Goal: Navigation & Orientation: Find specific page/section

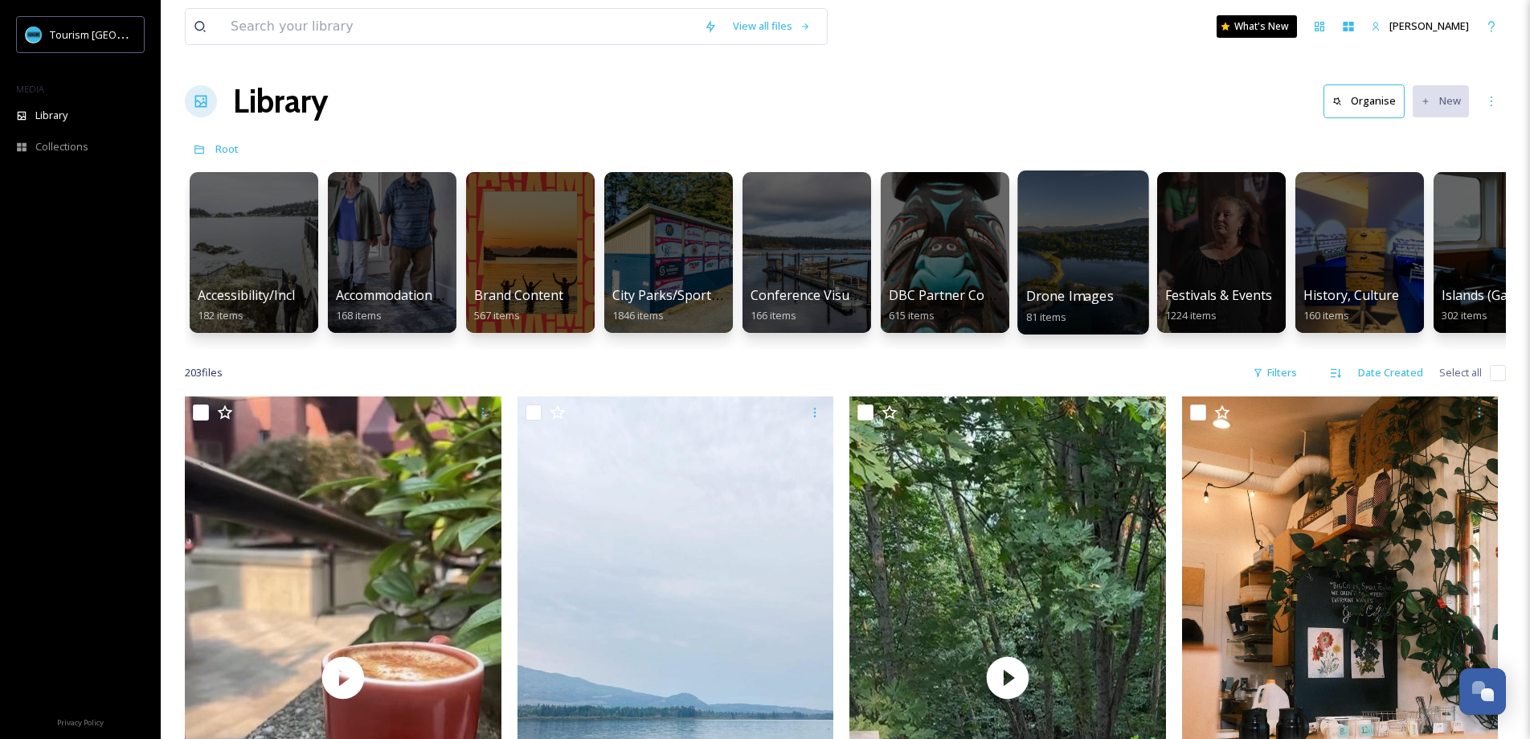
click at [1097, 236] on div at bounding box center [1083, 252] width 131 height 164
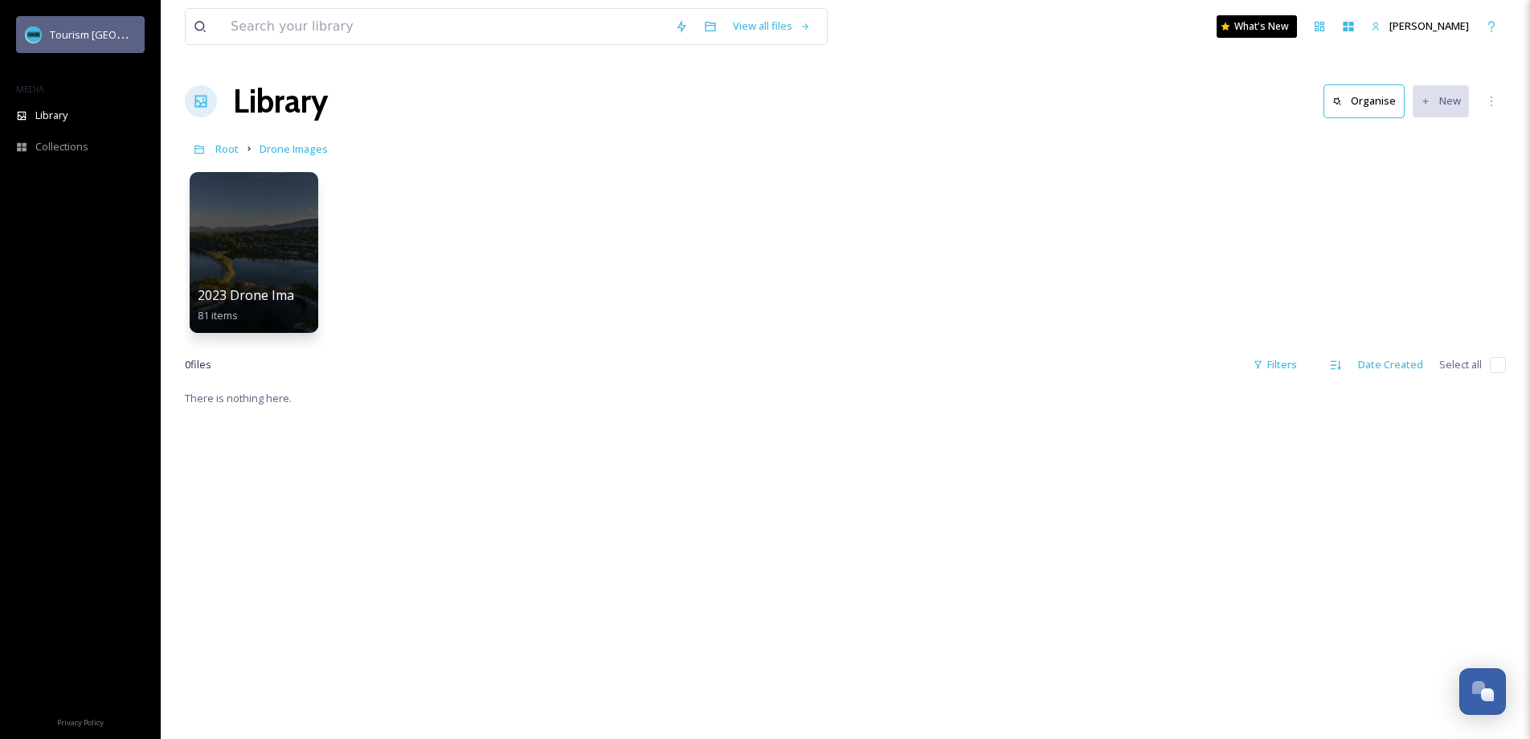
click at [71, 36] on span "Tourism [GEOGRAPHIC_DATA]" at bounding box center [122, 34] width 144 height 15
click at [109, 37] on span "Tourism [GEOGRAPHIC_DATA]" at bounding box center [122, 34] width 144 height 15
click at [1377, 27] on icon at bounding box center [1376, 27] width 10 height 10
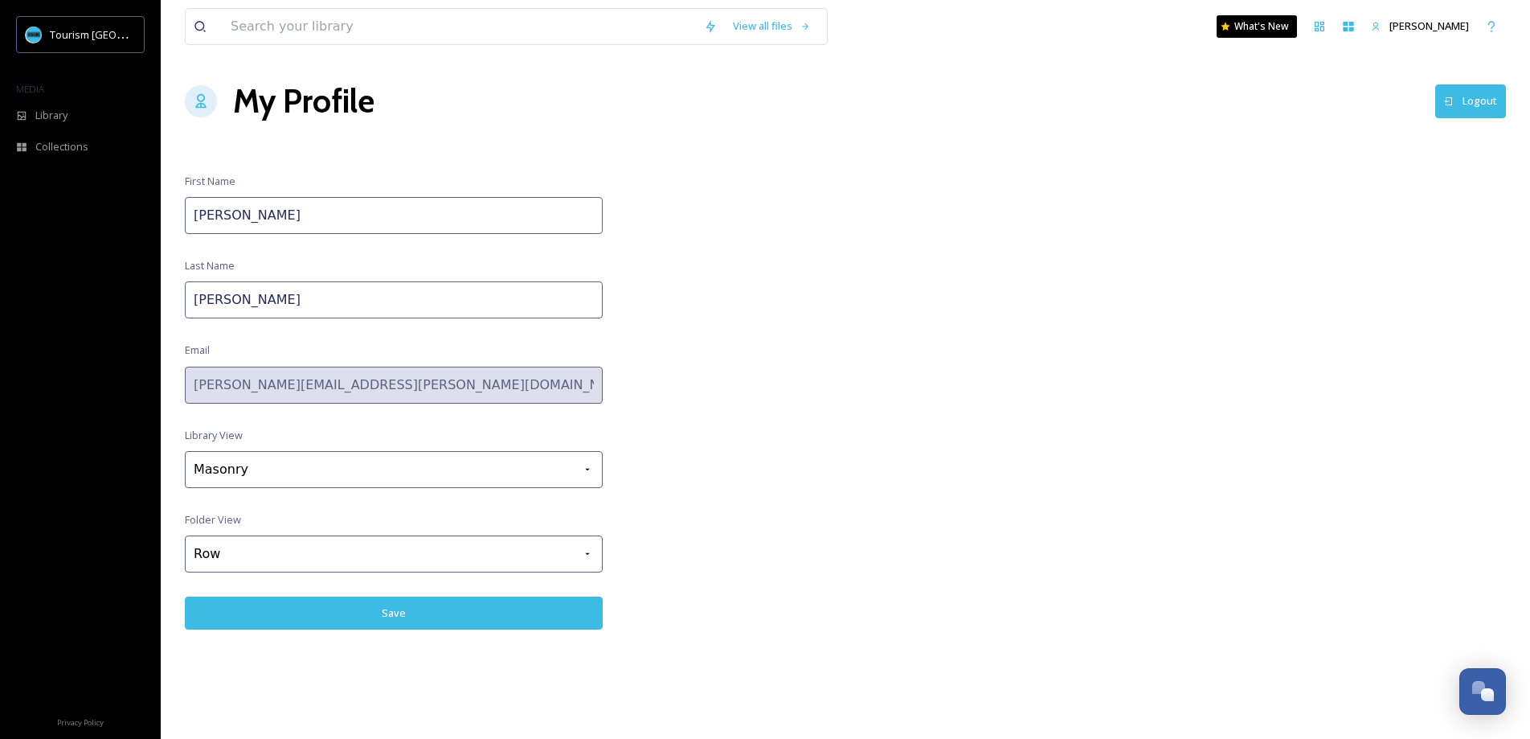
click at [1309, 156] on div "View all files What's New [PERSON_NAME] My Profile Logout First Name [PERSON_NA…" at bounding box center [846, 369] width 1370 height 739
click at [1375, 27] on icon at bounding box center [1376, 27] width 10 height 10
click at [1336, 84] on div "My Profile Logout" at bounding box center [845, 101] width 1321 height 48
click at [47, 122] on div "Library" at bounding box center [80, 115] width 161 height 31
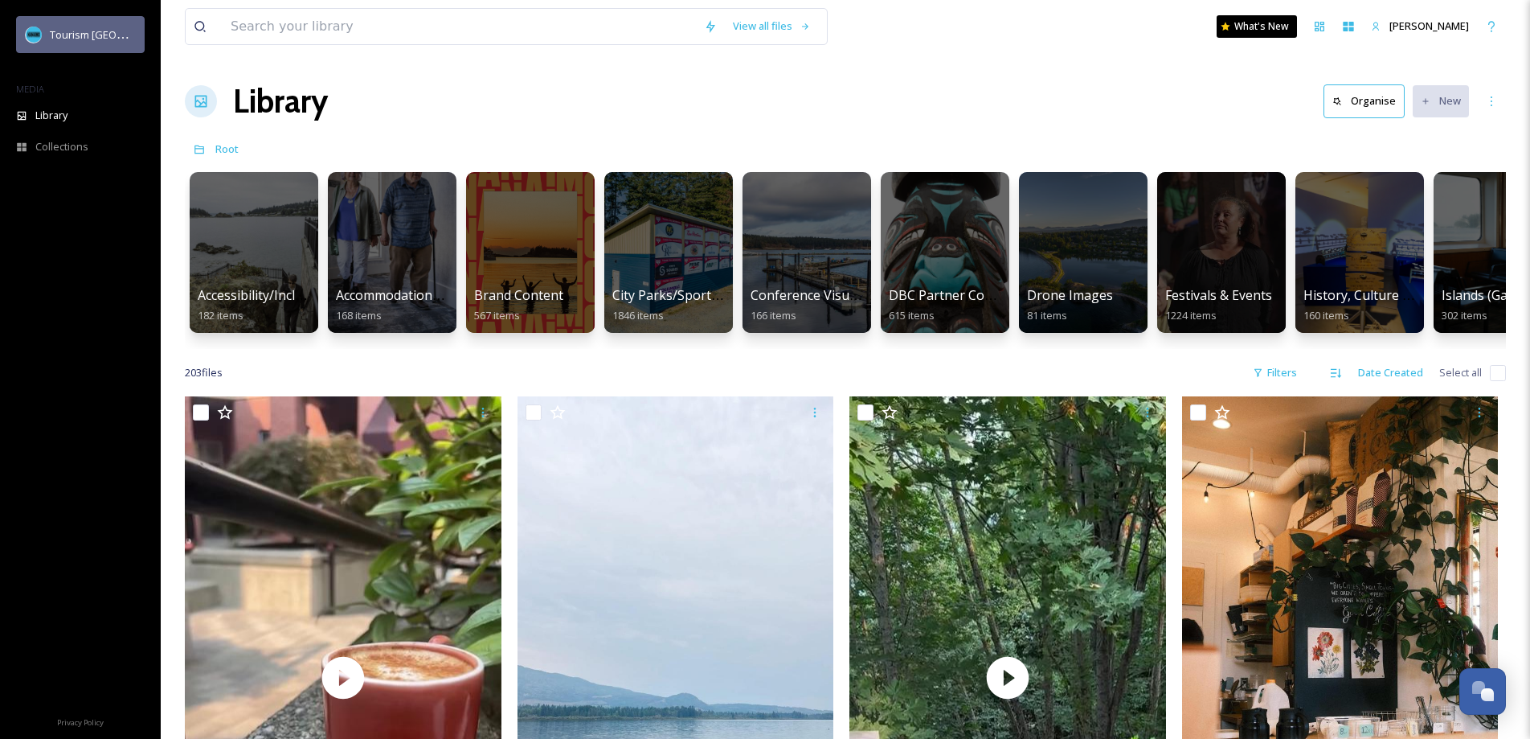
click at [82, 43] on div "Tourism [GEOGRAPHIC_DATA]" at bounding box center [93, 34] width 86 height 19
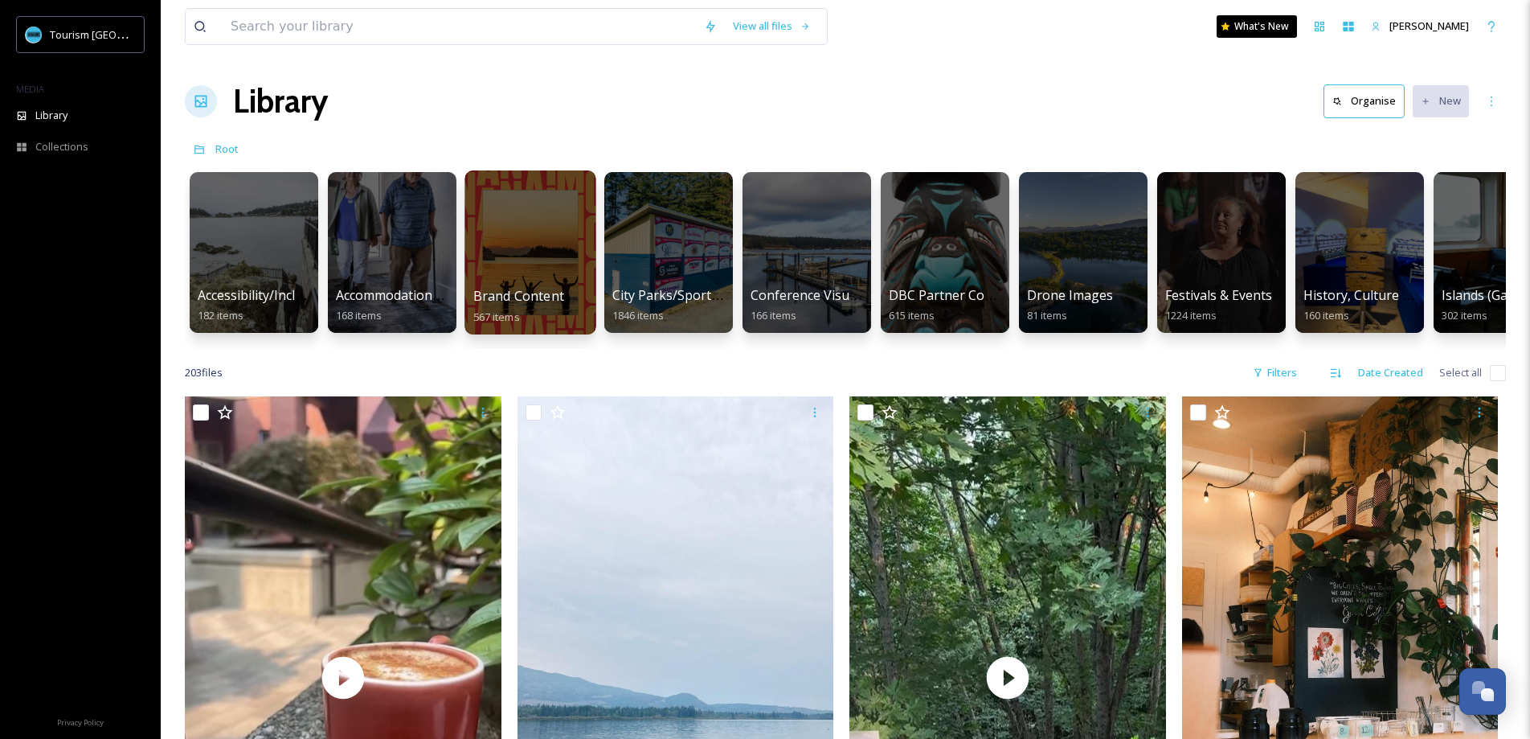
click at [525, 230] on div at bounding box center [530, 252] width 131 height 164
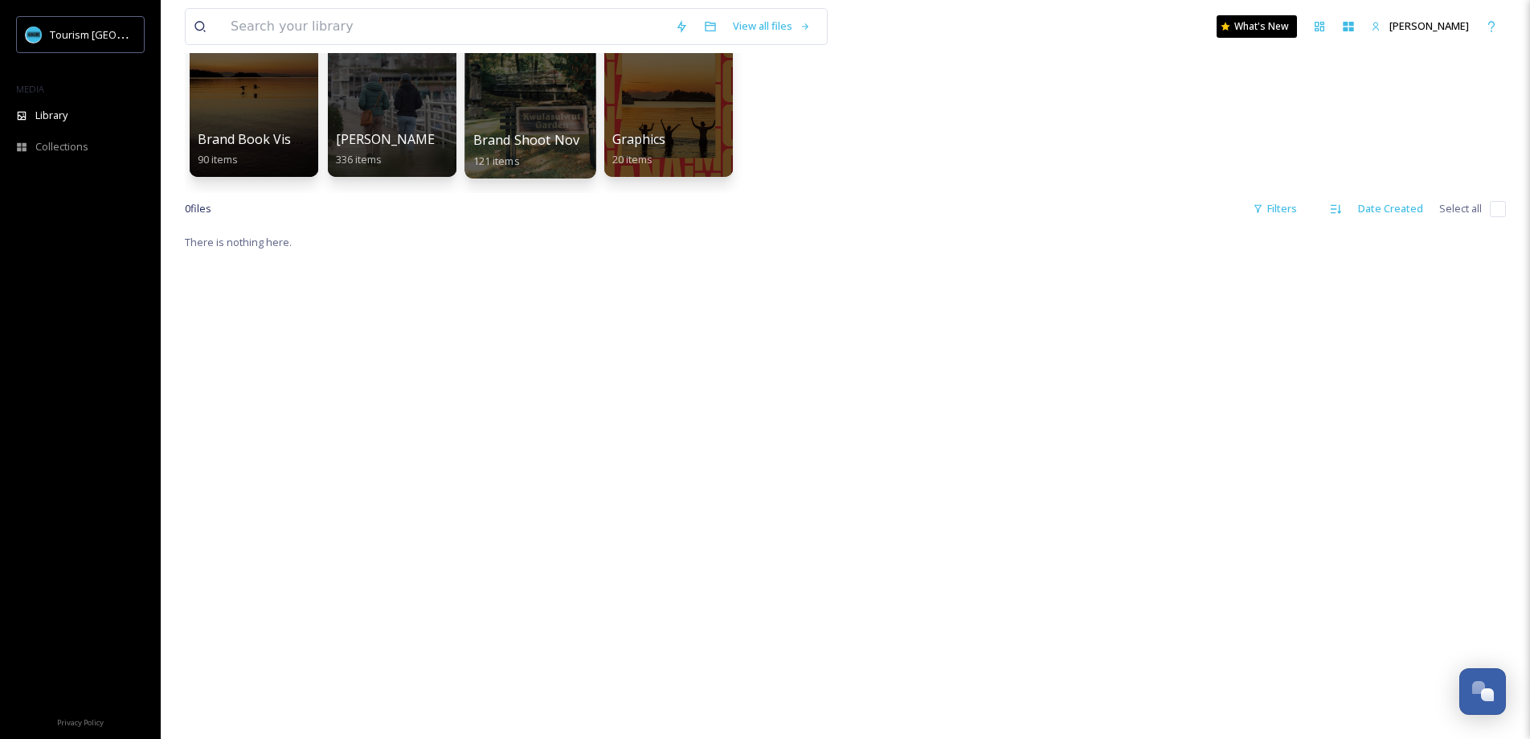
scroll to position [158, 0]
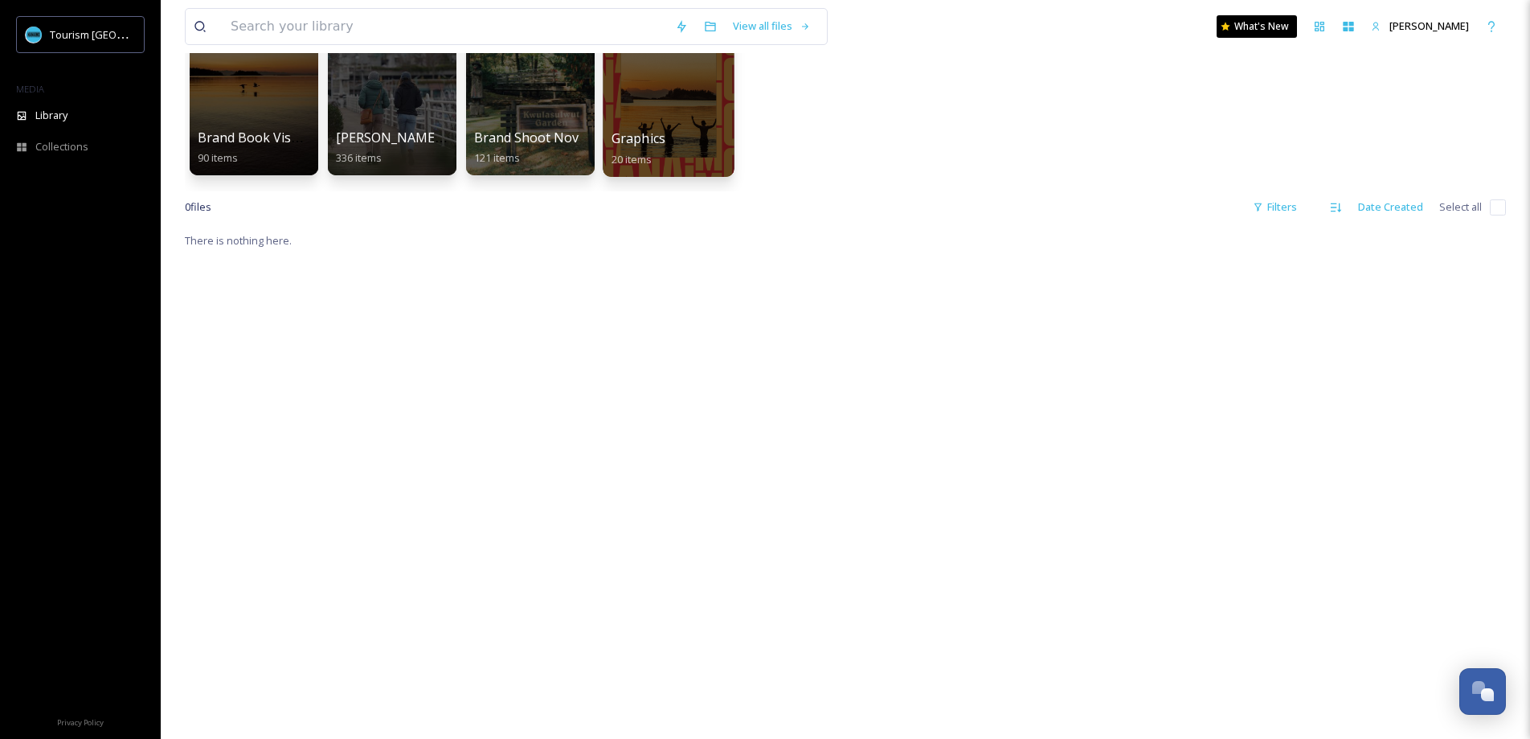
click at [676, 117] on div at bounding box center [668, 95] width 131 height 164
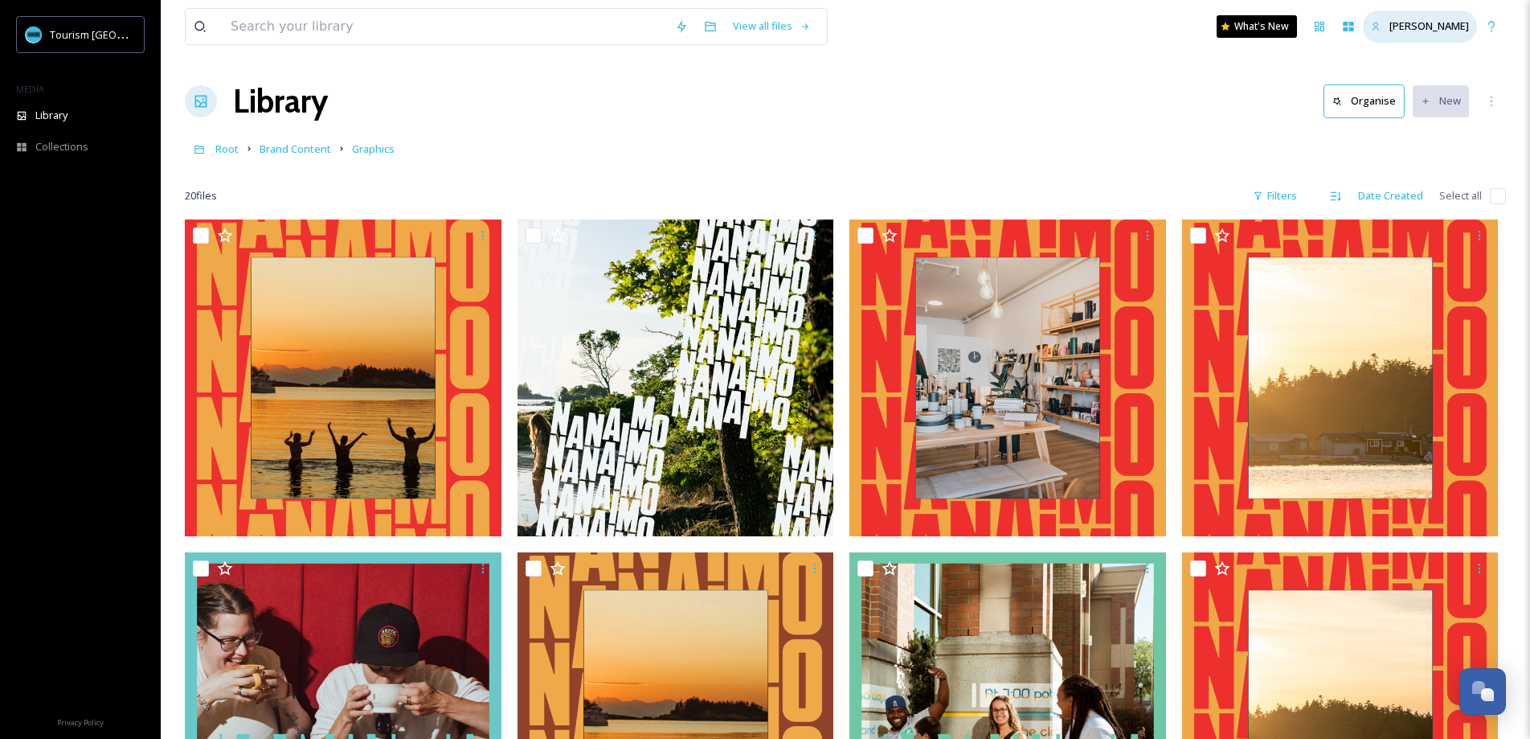
click at [1375, 29] on icon at bounding box center [1376, 27] width 10 height 10
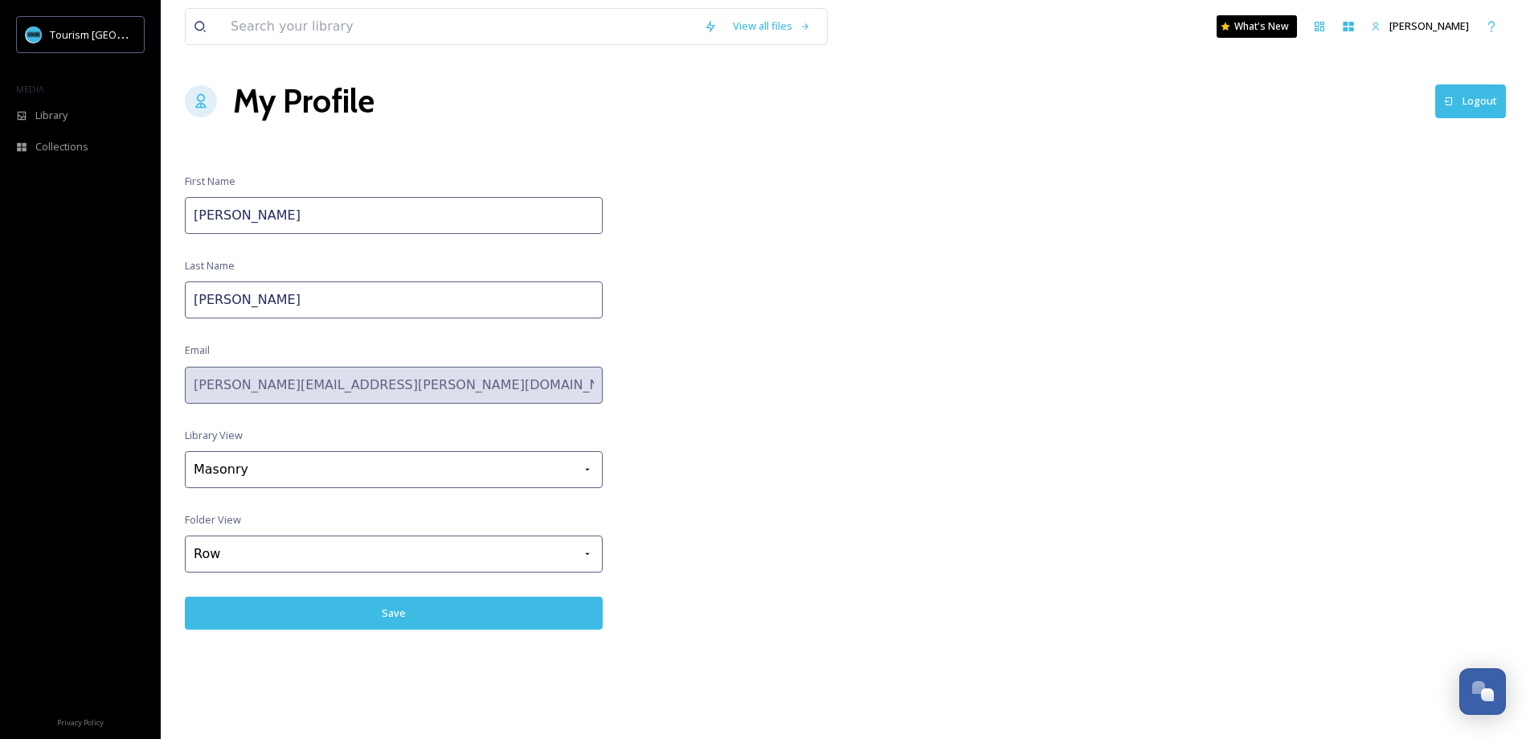
click at [1320, 75] on div "View all files What's New [PERSON_NAME] My Profile Logout First Name [PERSON_NA…" at bounding box center [846, 369] width 1370 height 739
click at [102, 39] on span "Tourism [GEOGRAPHIC_DATA]" at bounding box center [122, 34] width 144 height 15
click at [63, 121] on span "Library" at bounding box center [51, 115] width 32 height 15
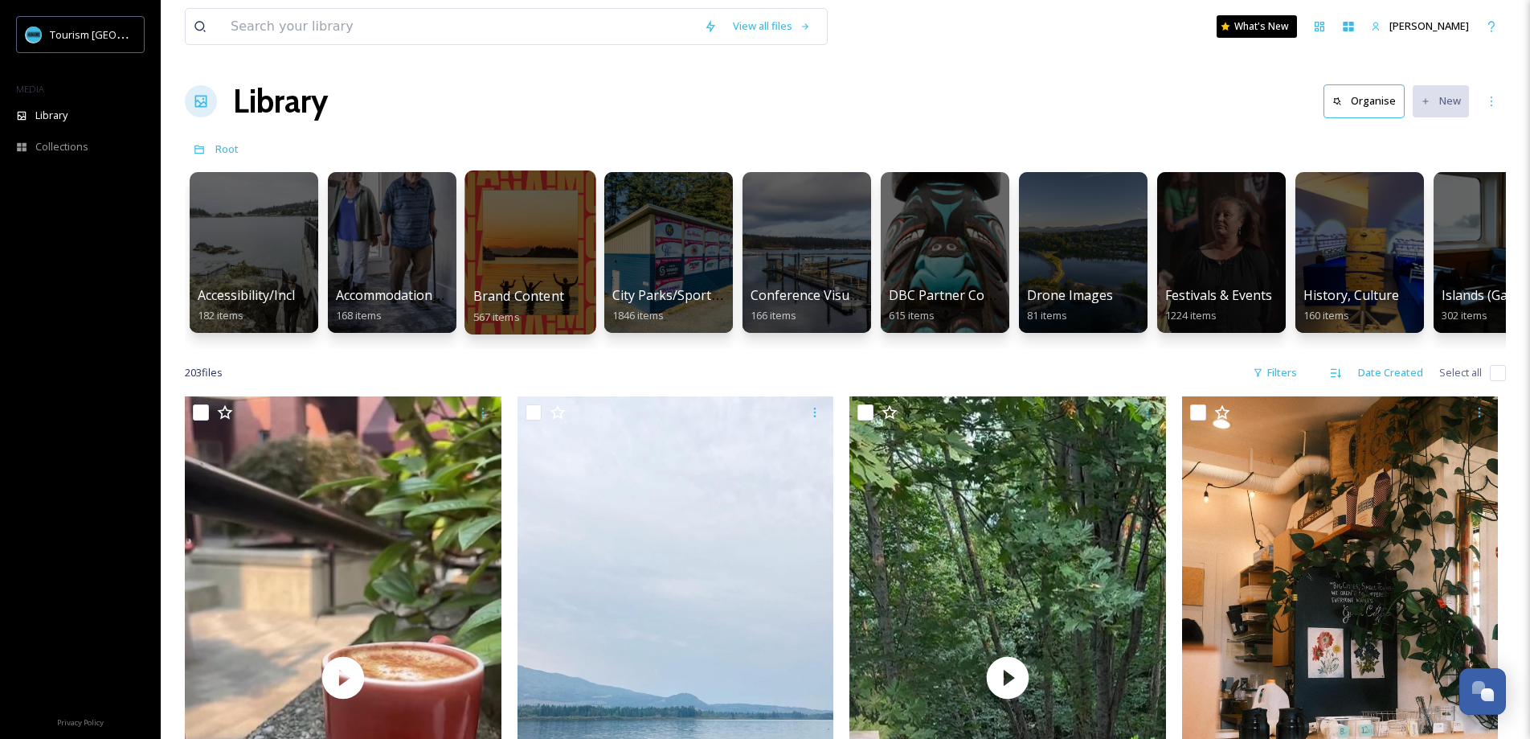
click at [540, 211] on div at bounding box center [530, 252] width 131 height 164
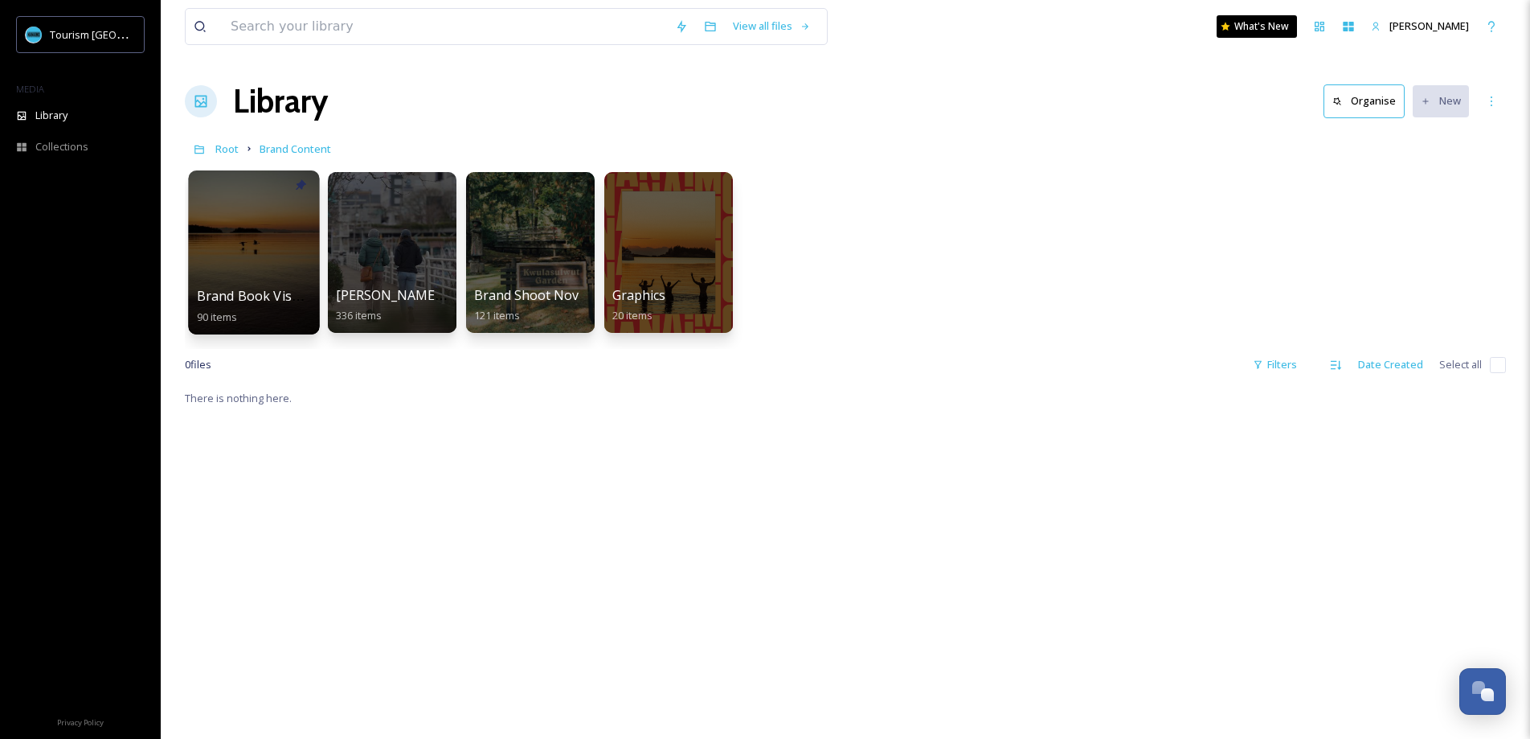
click at [286, 231] on div at bounding box center [253, 252] width 131 height 164
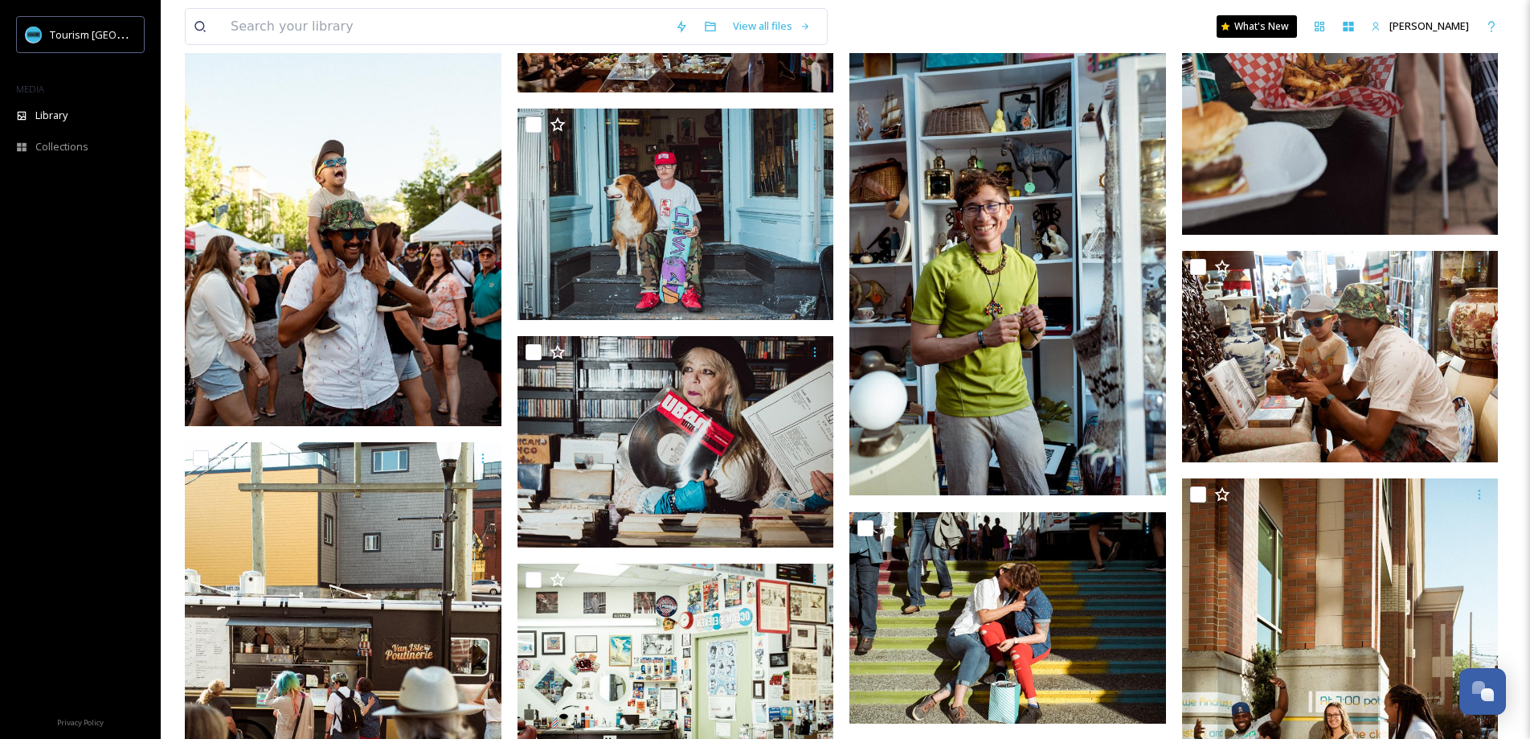
scroll to position [4097, 0]
